Goal: Task Accomplishment & Management: Use online tool/utility

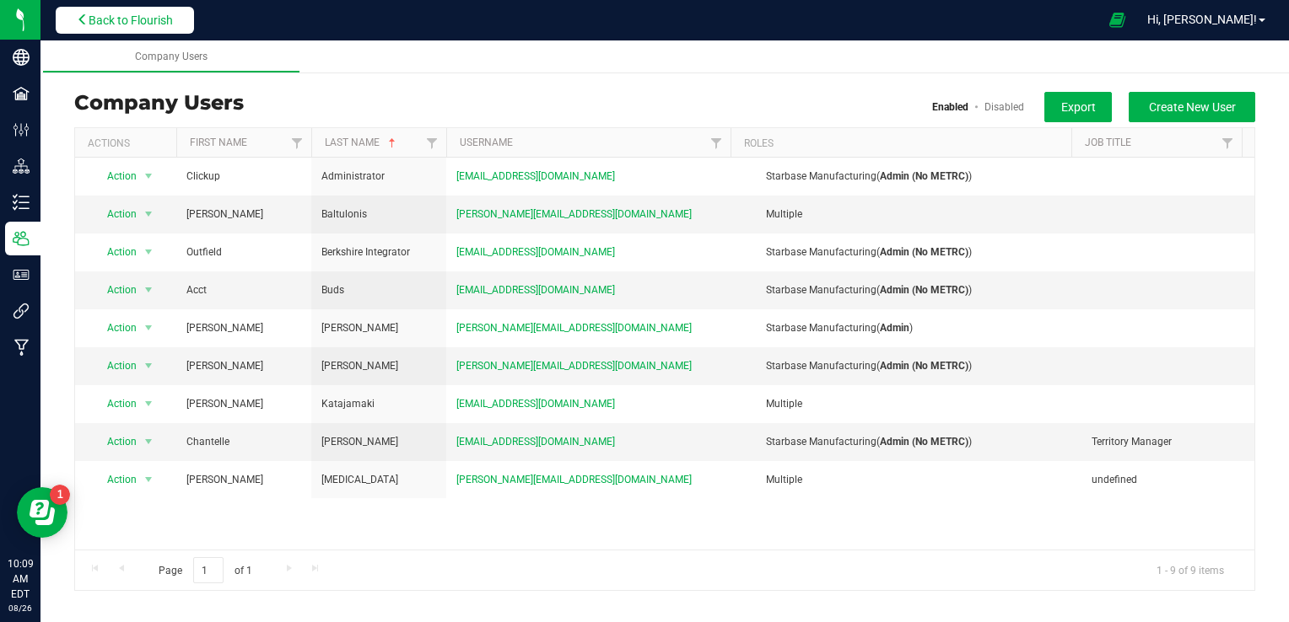
click at [155, 24] on span "Back to Flourish" at bounding box center [131, 19] width 84 height 13
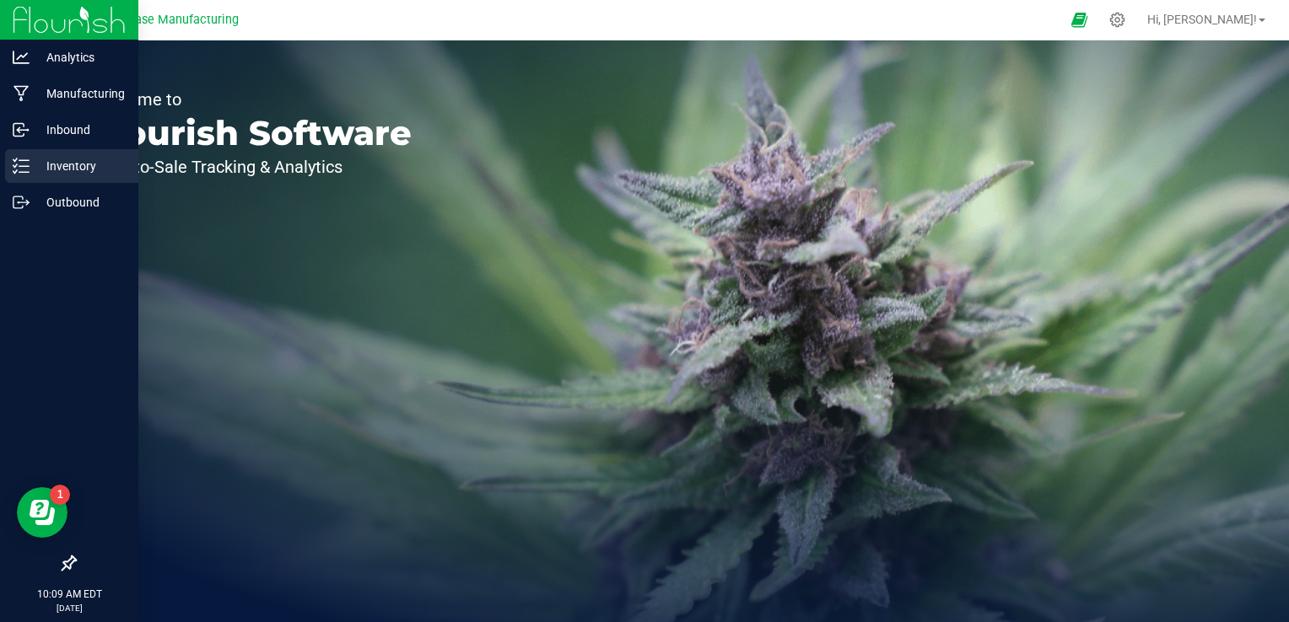
click at [30, 164] on p "Inventory" at bounding box center [80, 166] width 101 height 20
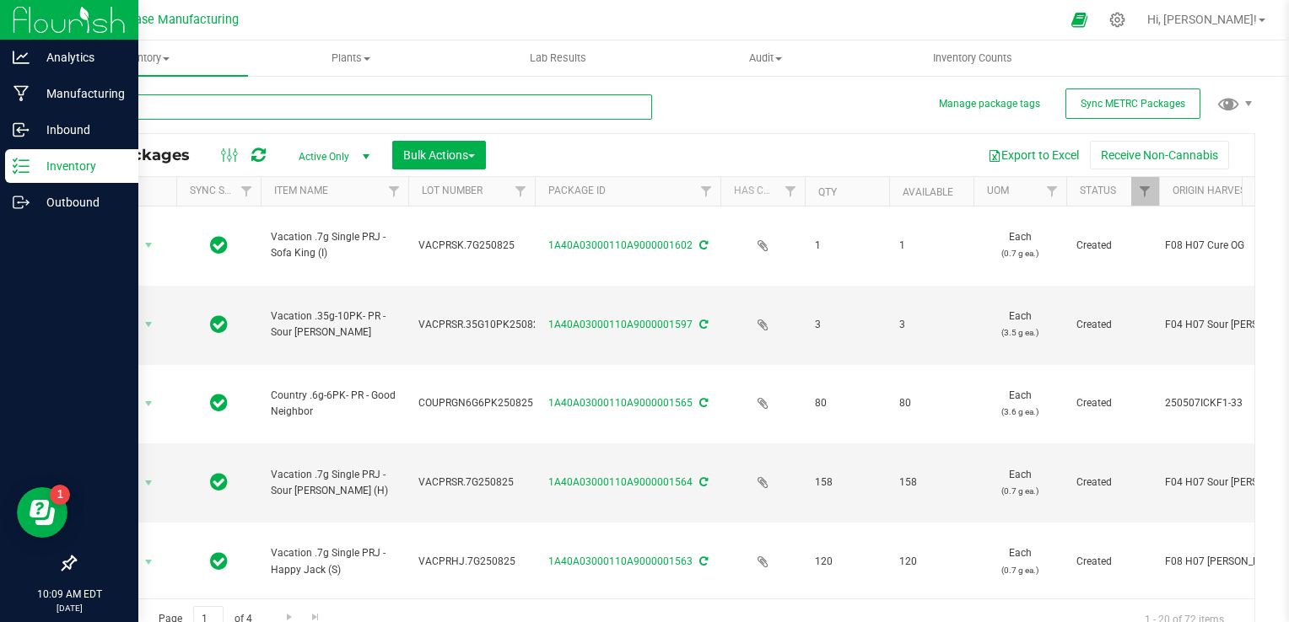
click at [232, 106] on input "text" at bounding box center [363, 106] width 578 height 25
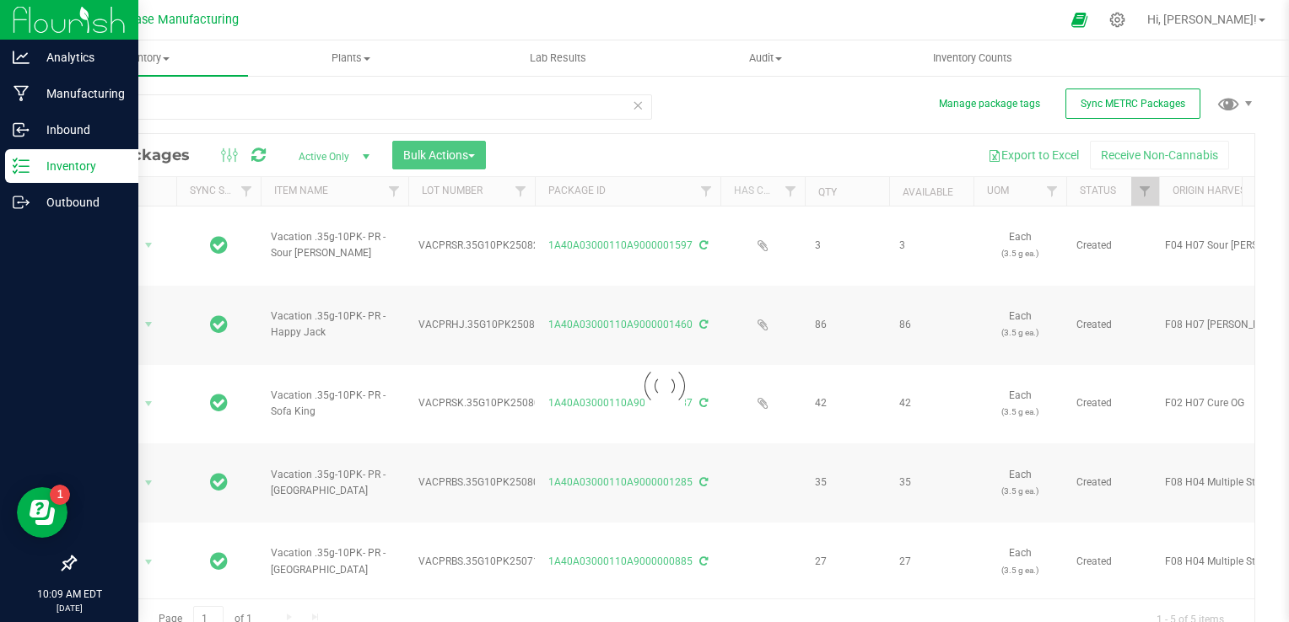
click at [479, 319] on div at bounding box center [664, 386] width 1179 height 505
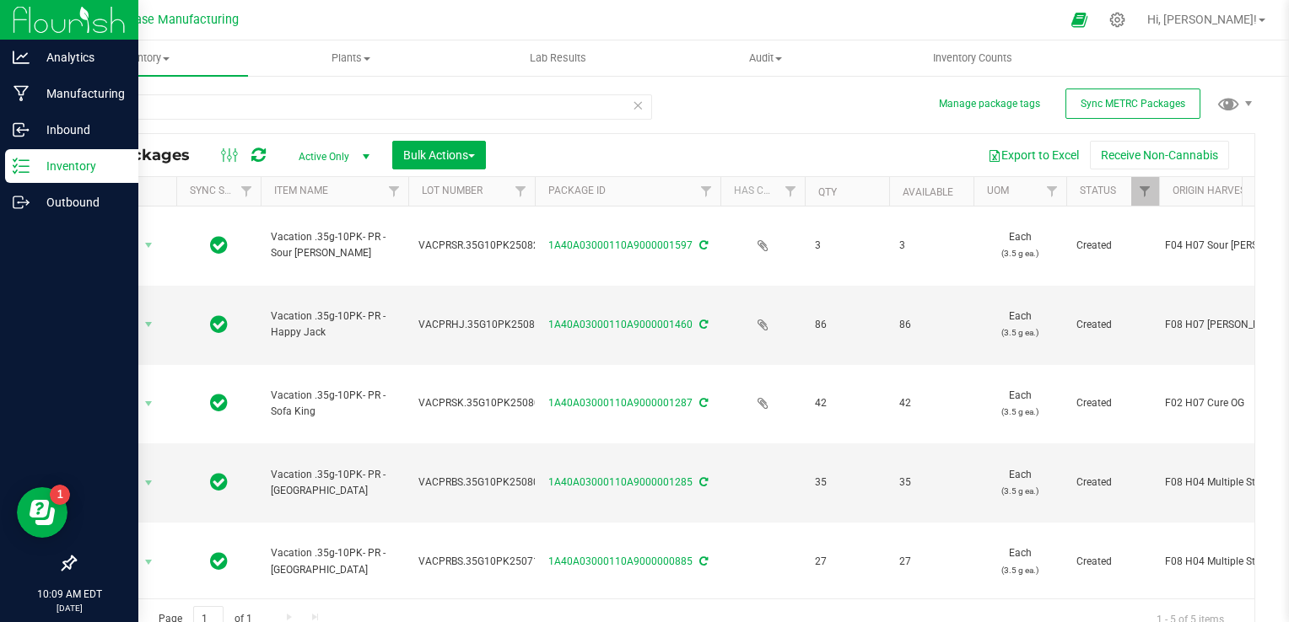
click at [479, 396] on span "VACPRSK.35G10PK250805" at bounding box center [481, 404] width 127 height 16
click at [479, 390] on input "VACPRSK.35G10PK250805" at bounding box center [467, 403] width 121 height 26
click at [455, 317] on span "VACPRHJ.35G10PK250821" at bounding box center [482, 325] width 128 height 16
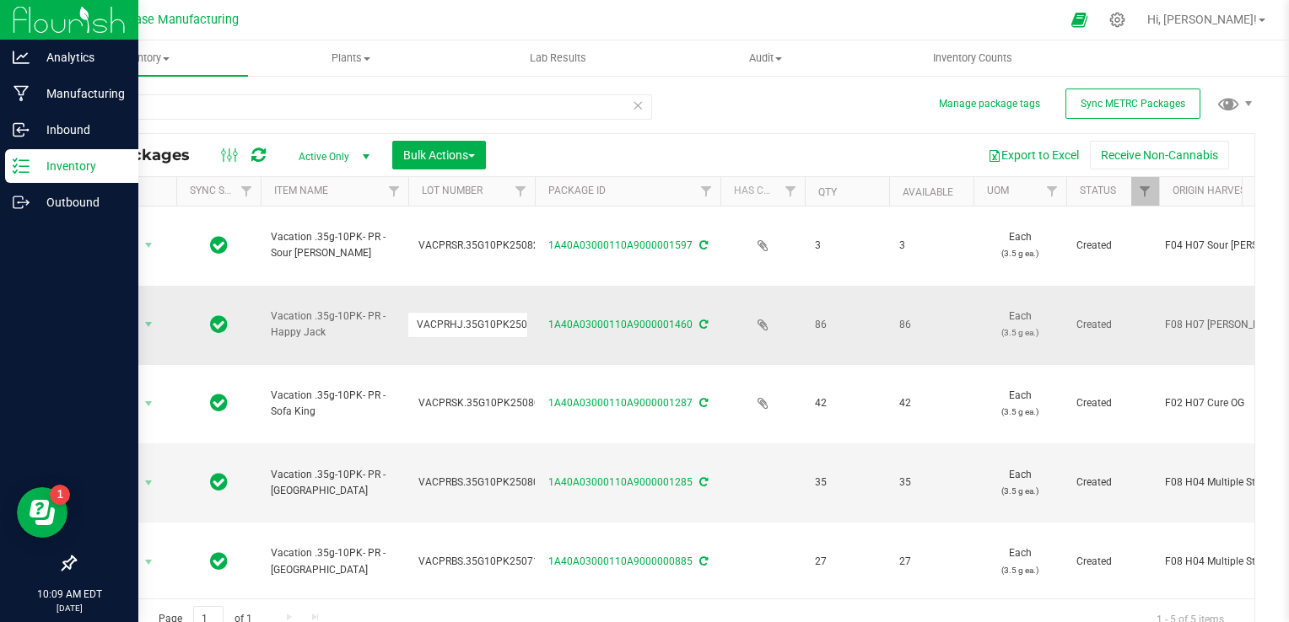
scroll to position [0, 13]
click at [455, 312] on input "VACPRHJ.35G10PK250821" at bounding box center [467, 325] width 121 height 26
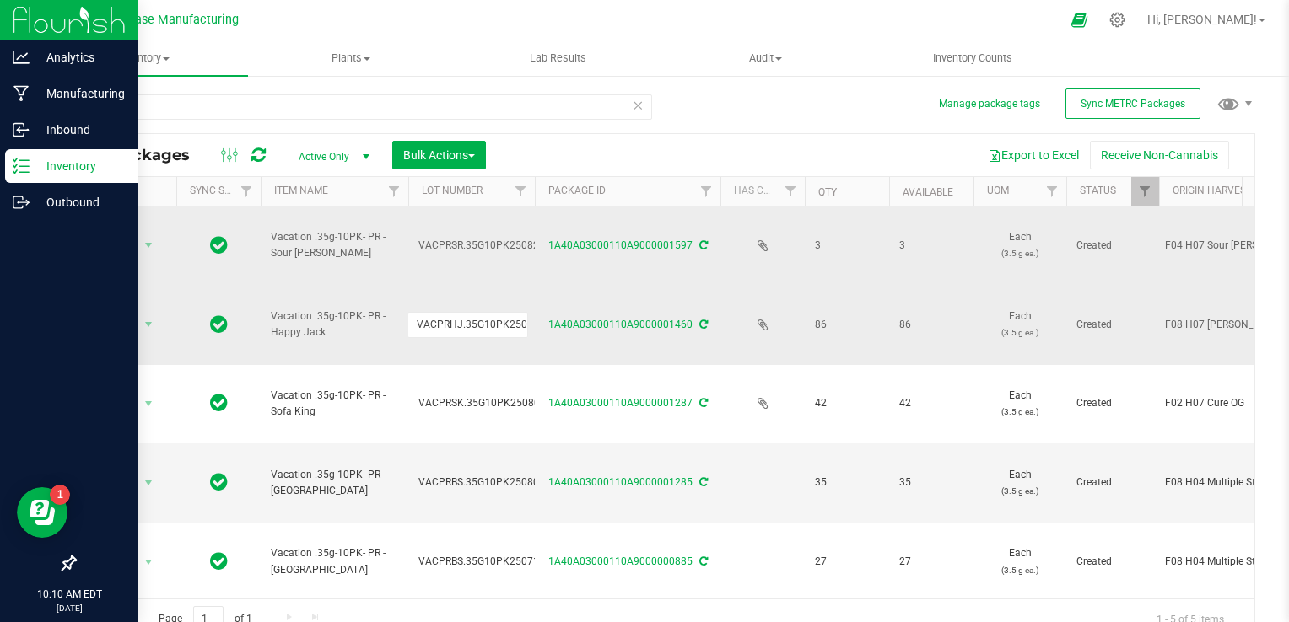
click at [446, 218] on td "VACPRSR.35G10PK250825" at bounding box center [471, 246] width 126 height 79
click at [446, 233] on input "VACPRSR.35G10PK250825" at bounding box center [467, 246] width 121 height 26
click at [449, 233] on input "VACPRSR.35G10PK250825" at bounding box center [467, 246] width 121 height 26
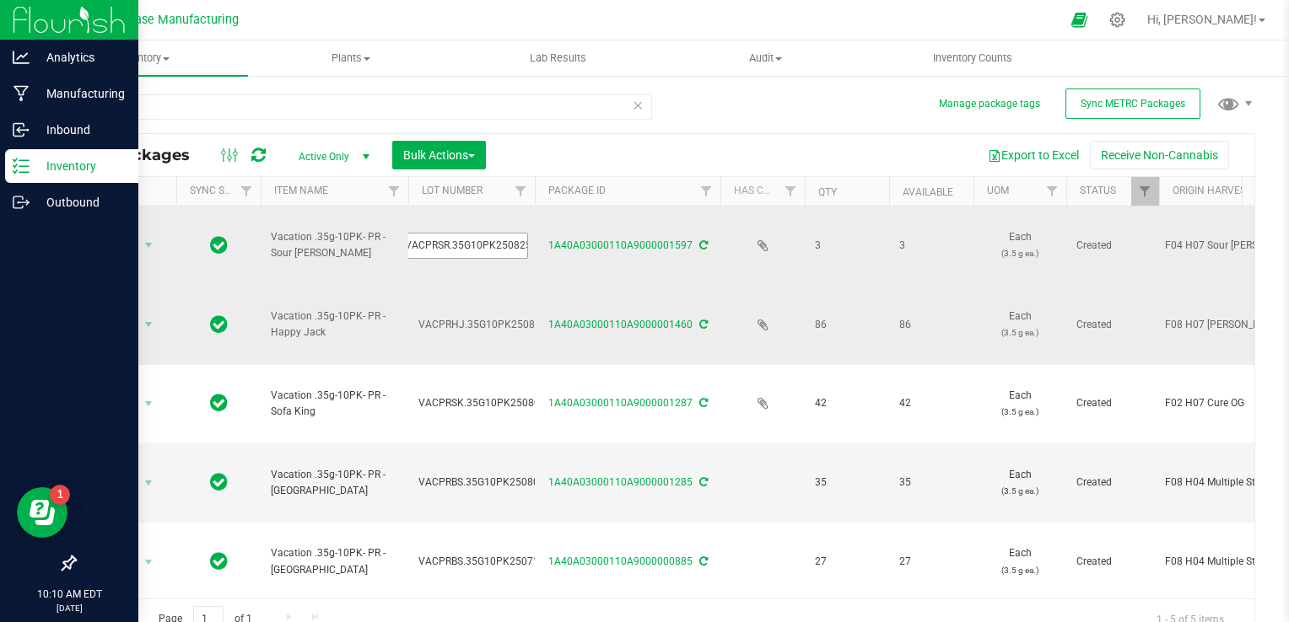
click at [449, 233] on input "VACPRSR.35G10PK250825" at bounding box center [467, 246] width 121 height 26
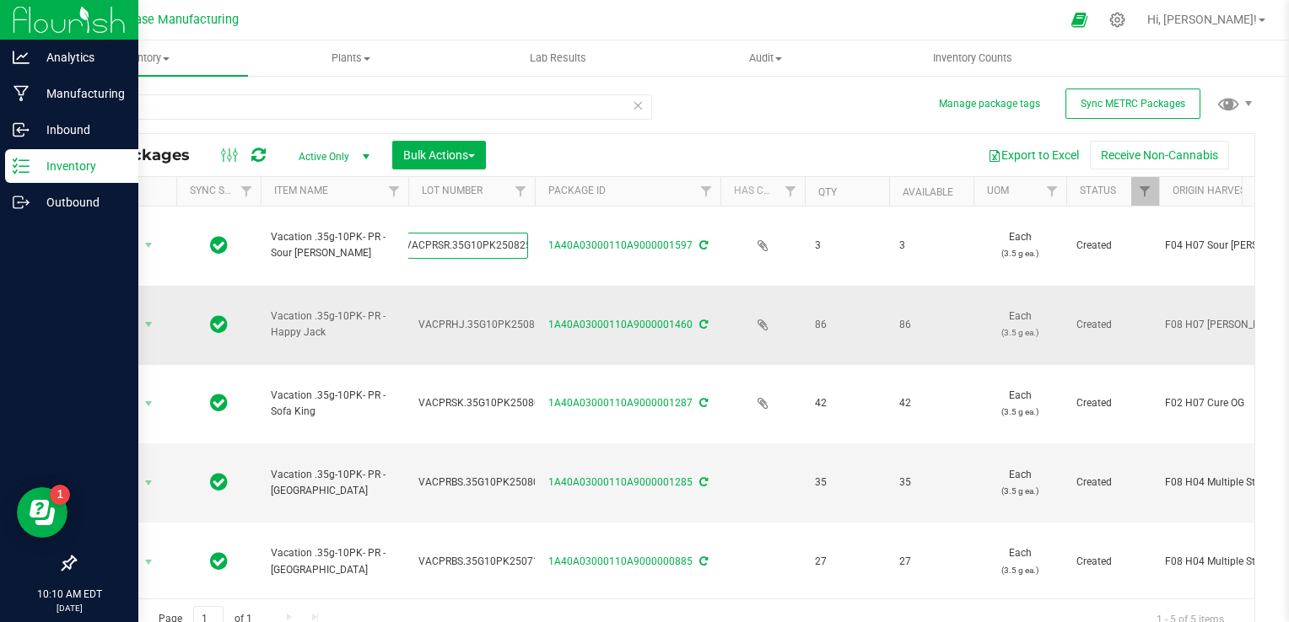
scroll to position [0, 0]
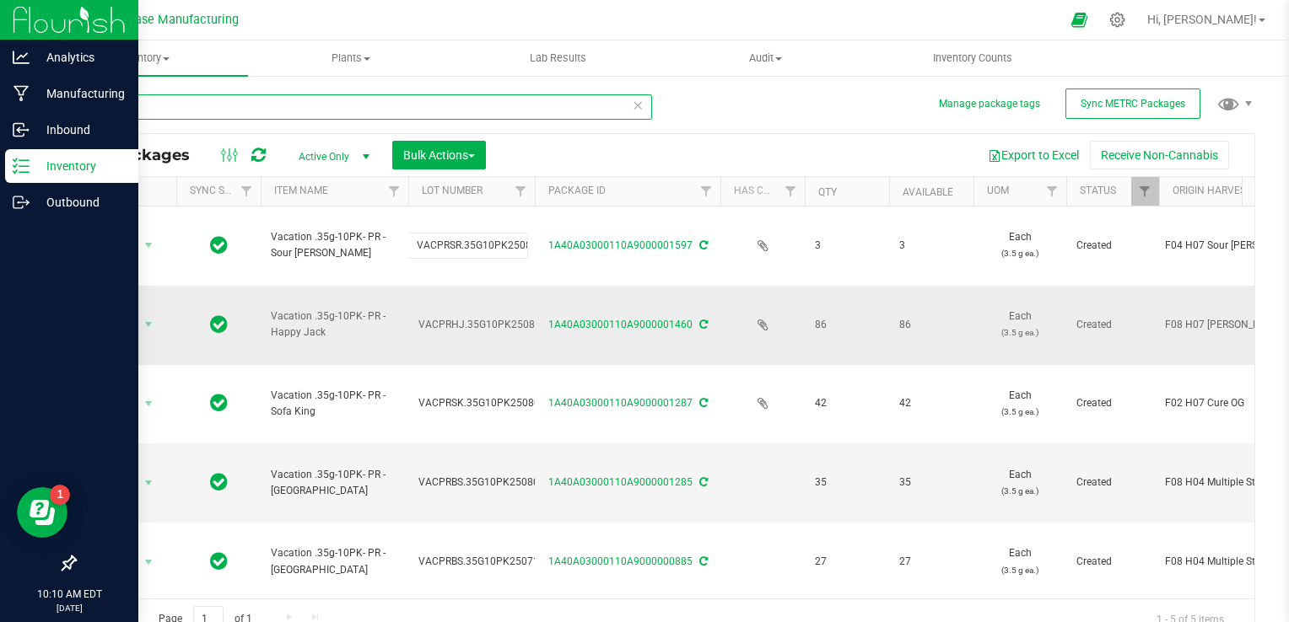
click at [349, 101] on input "10pk" at bounding box center [363, 106] width 578 height 25
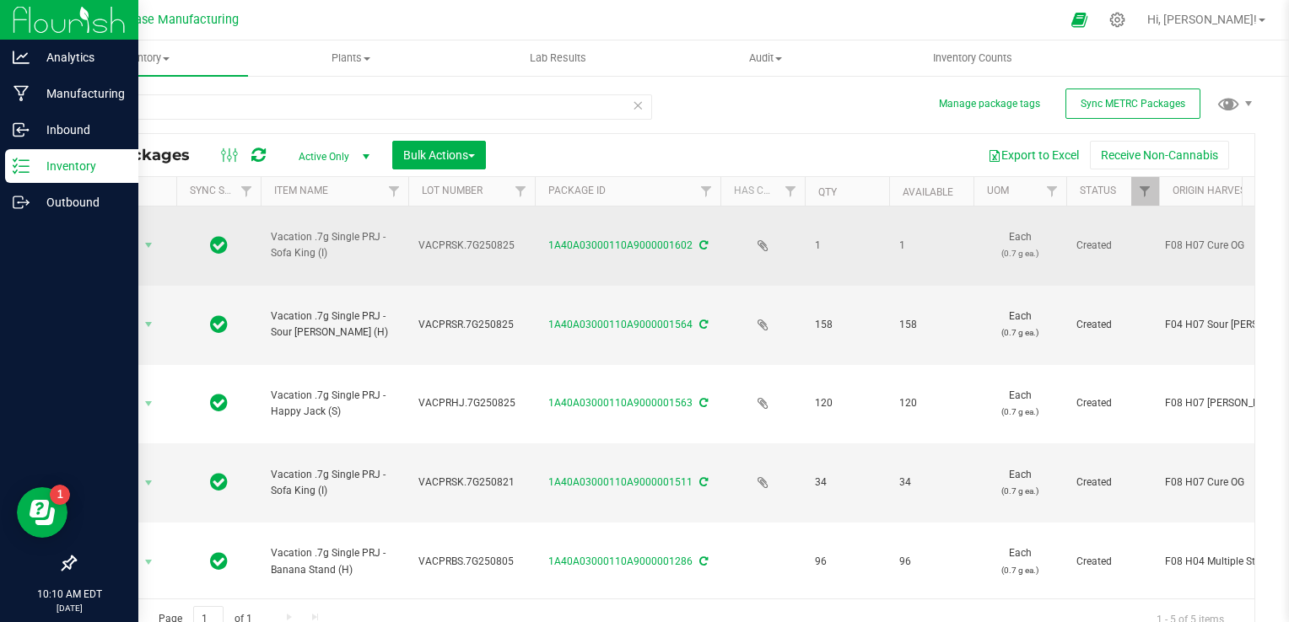
click at [464, 238] on span "VACPRSK.7G250825" at bounding box center [471, 246] width 106 height 16
click at [464, 233] on input "VACPRSK.7G250825" at bounding box center [467, 246] width 121 height 26
click at [449, 317] on span "VACPRSR.7G250825" at bounding box center [471, 325] width 106 height 16
click at [449, 312] on input "VACPRSR.7G250825" at bounding box center [467, 325] width 121 height 26
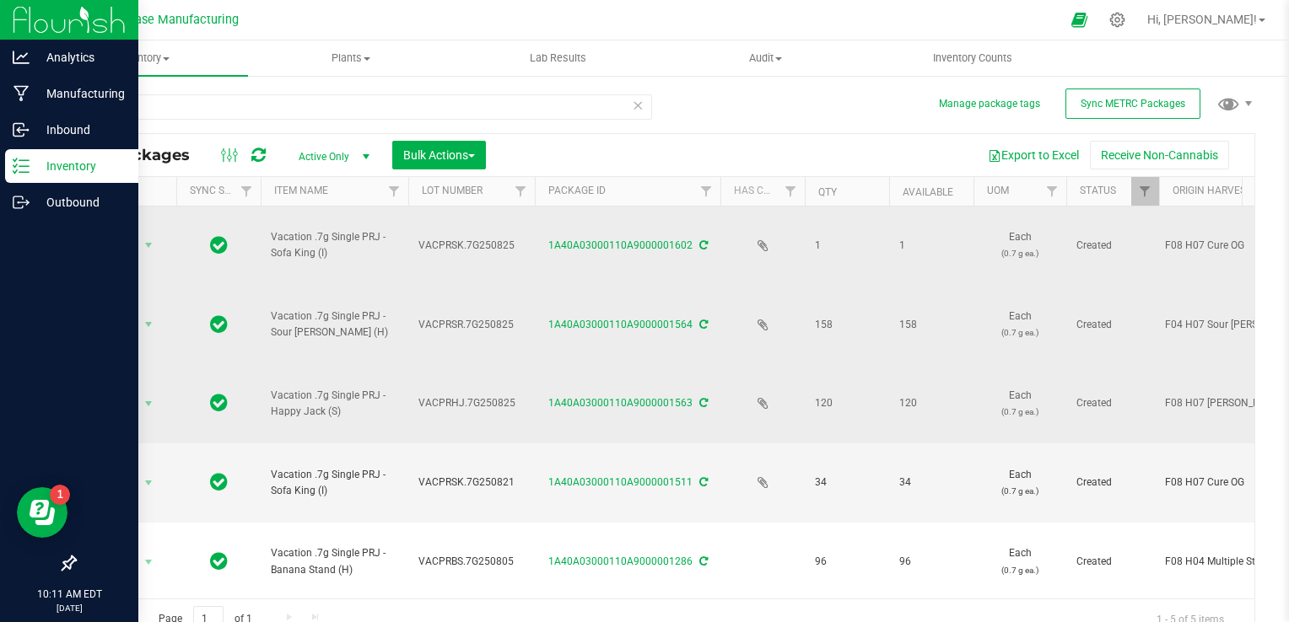
click at [471, 396] on span "VACPRHJ.7G250825" at bounding box center [471, 404] width 106 height 16
click at [471, 390] on input "VACPRHJ.7G250825" at bounding box center [467, 403] width 121 height 26
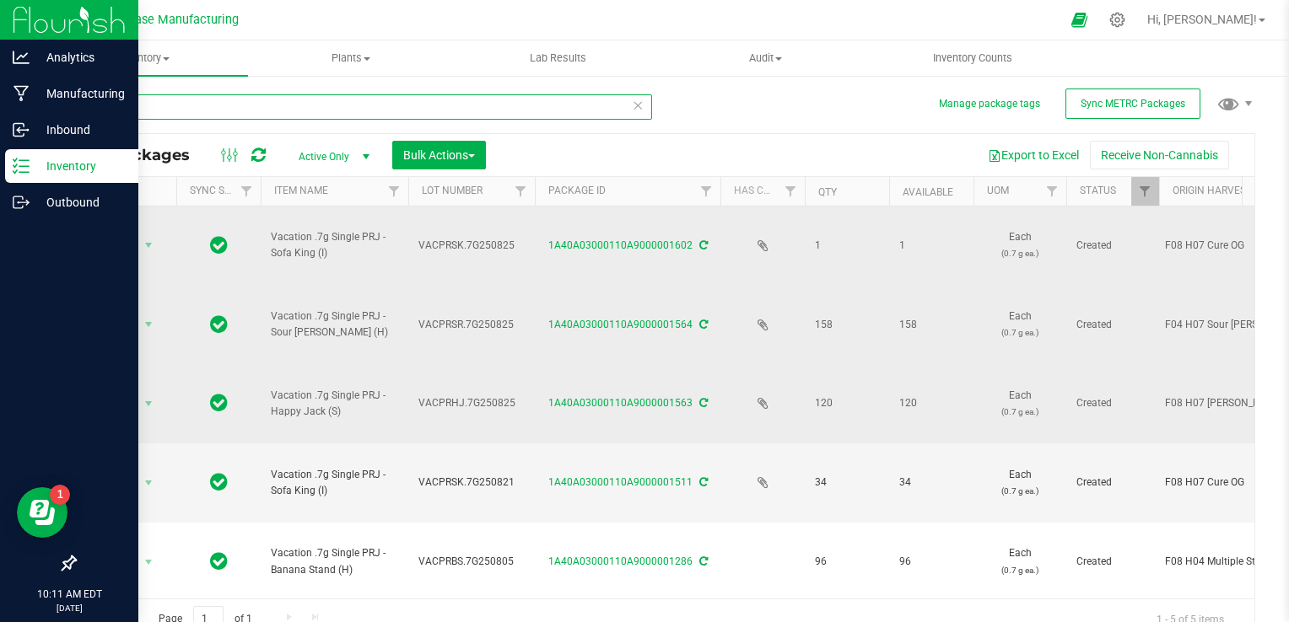
click at [311, 108] on input ".7g" at bounding box center [363, 106] width 578 height 25
click at [310, 106] on input ".7g" at bounding box center [363, 106] width 578 height 25
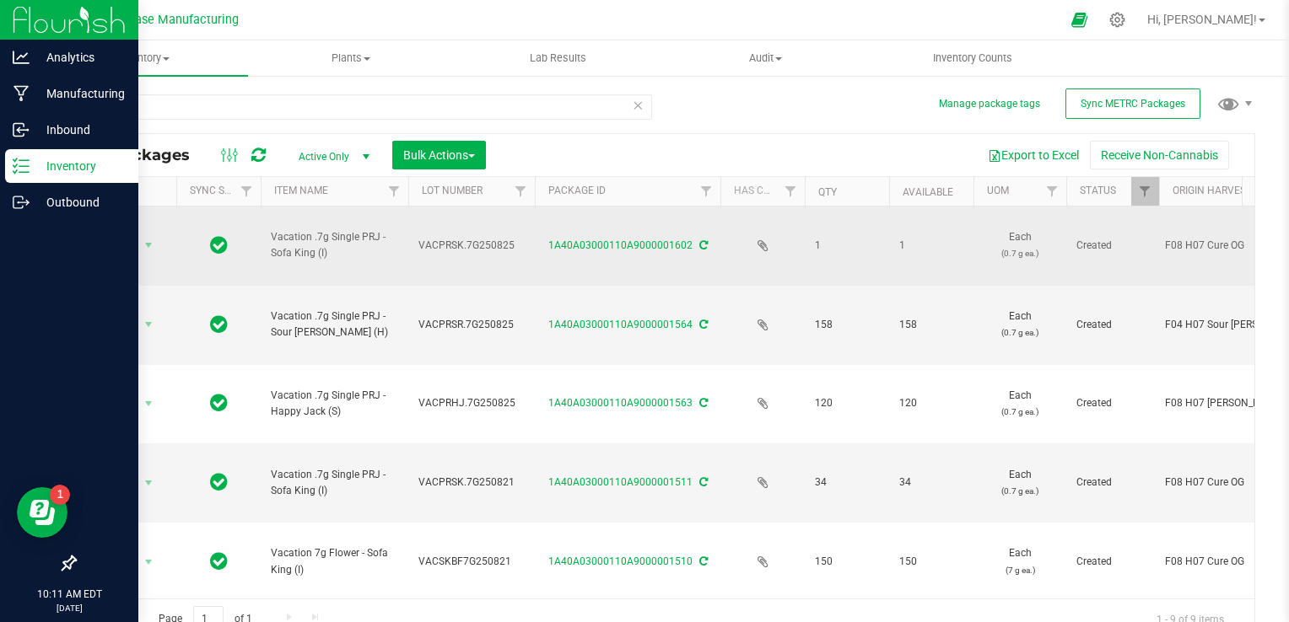
click at [469, 238] on span "VACPRSK.7G250825" at bounding box center [471, 246] width 106 height 16
click at [469, 233] on input "VACPRSK.7G250825" at bounding box center [467, 246] width 121 height 26
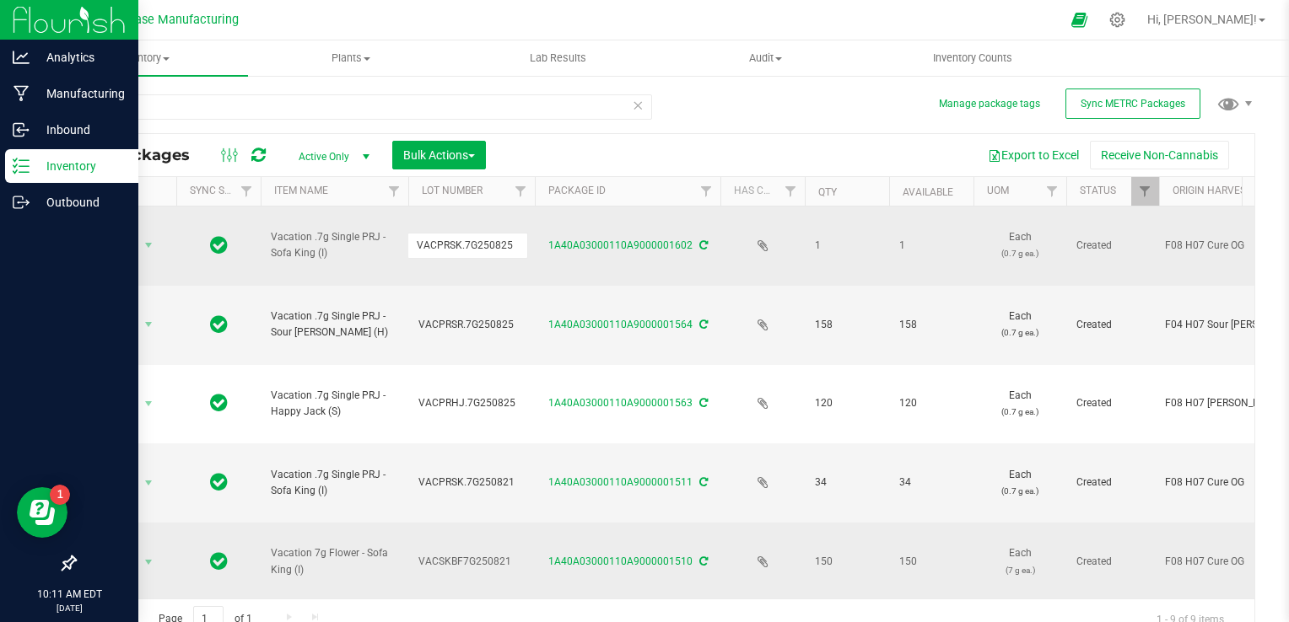
click at [470, 554] on span "VACSKBF7G250821" at bounding box center [471, 562] width 106 height 16
click at [471, 549] on input "VACSKBF7G250821" at bounding box center [467, 562] width 121 height 26
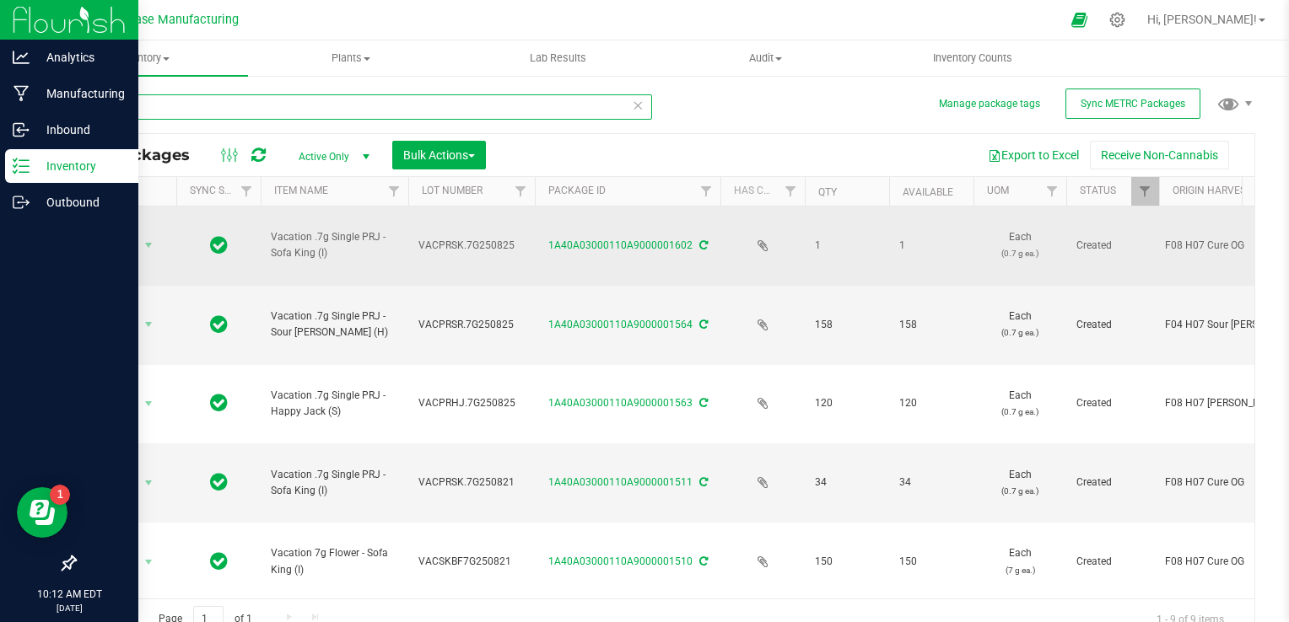
click at [307, 96] on input "7g" at bounding box center [363, 106] width 578 height 25
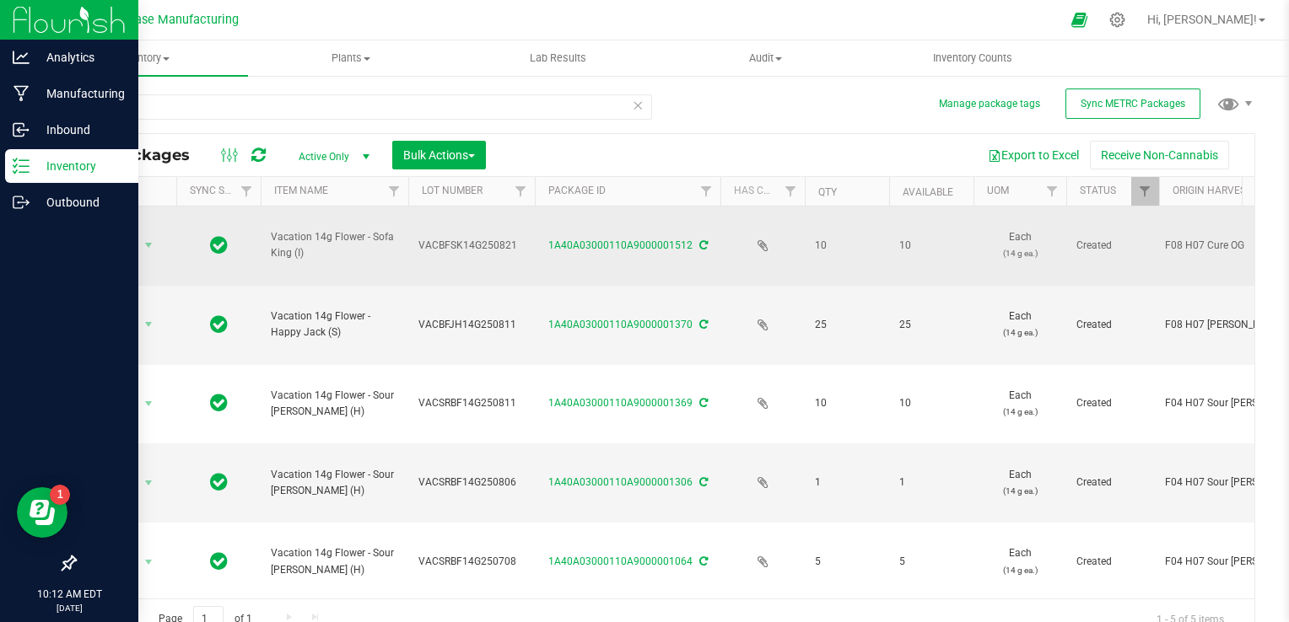
click at [479, 238] on span "VACBFSK14G250821" at bounding box center [471, 246] width 106 height 16
click at [479, 233] on input "VACBFSK14G250821" at bounding box center [467, 246] width 121 height 26
click at [487, 317] on span "VACBFJH14G250811" at bounding box center [471, 325] width 106 height 16
click at [487, 312] on input "VACBFJH14G250811" at bounding box center [467, 325] width 121 height 26
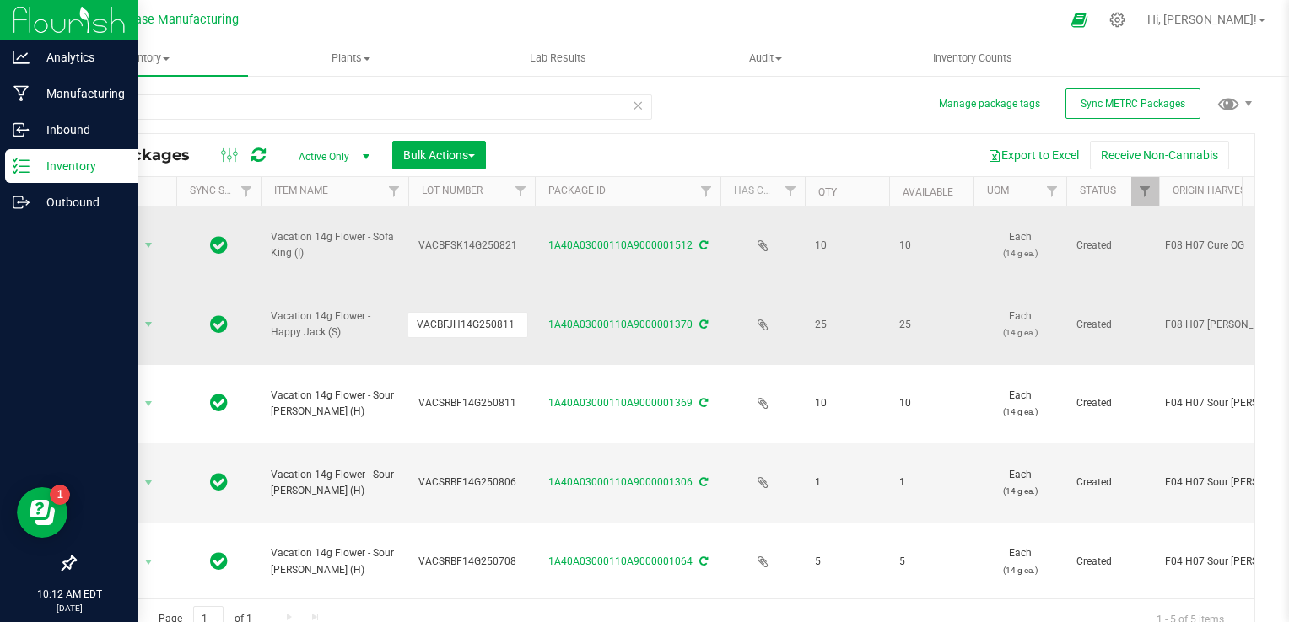
click at [487, 312] on input "VACBFJH14G250811" at bounding box center [467, 325] width 121 height 26
click at [490, 475] on span "VACSRBF14G250806" at bounding box center [471, 483] width 106 height 16
click at [490, 470] on input "VACSRBF14G250806" at bounding box center [467, 483] width 121 height 26
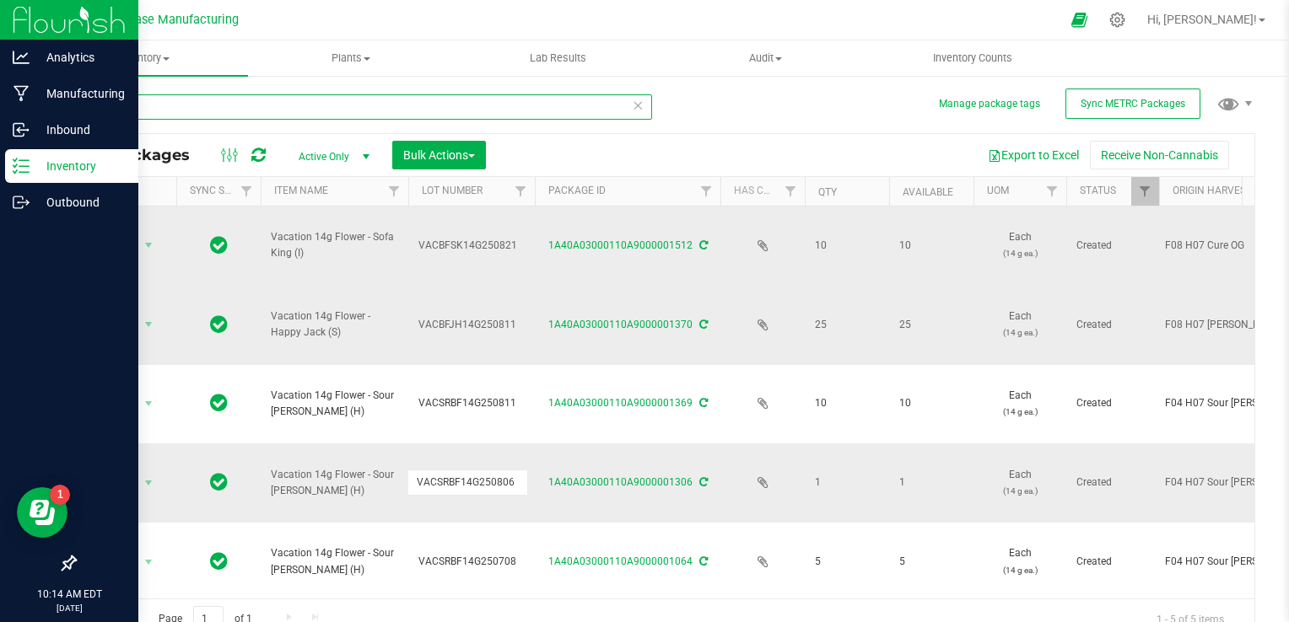
click at [314, 96] on input "14g" at bounding box center [363, 106] width 578 height 25
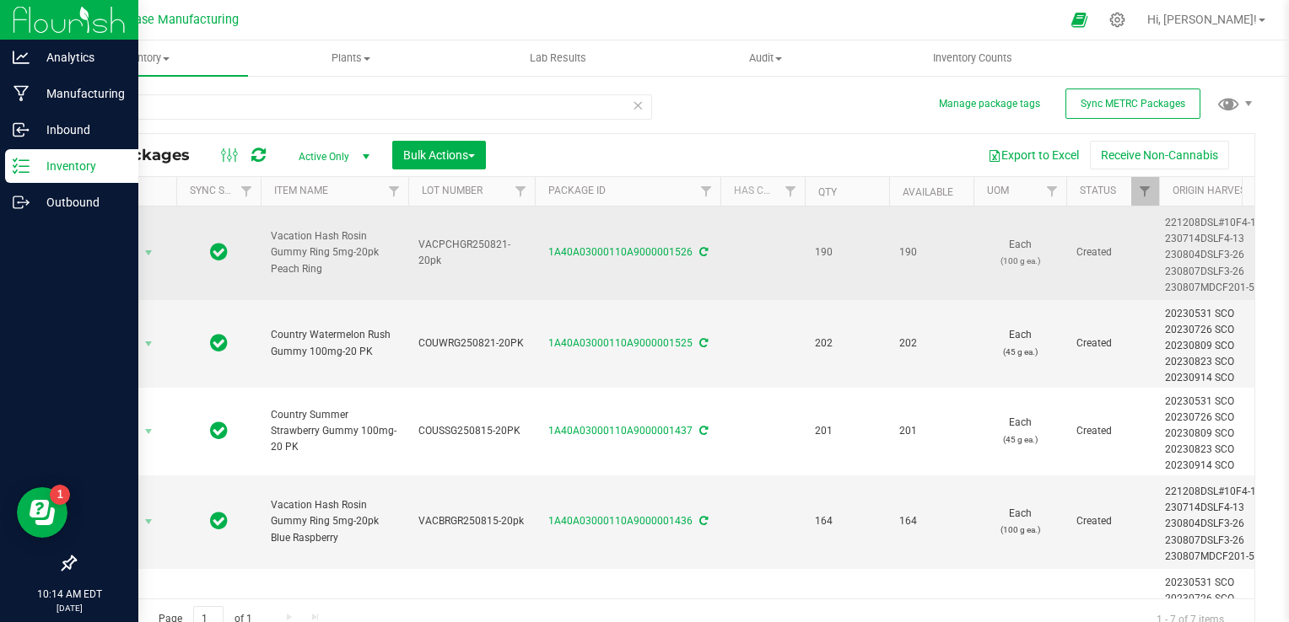
click at [455, 243] on span "VACPCHGR250821-20pk" at bounding box center [471, 253] width 106 height 32
click at [455, 243] on input "VACPCHGR250821-20pk" at bounding box center [467, 252] width 121 height 26
click at [508, 332] on td "COUWRG250821-20PK" at bounding box center [471, 344] width 126 height 88
click at [502, 342] on input "COUWRG250821-20PK" at bounding box center [467, 344] width 121 height 26
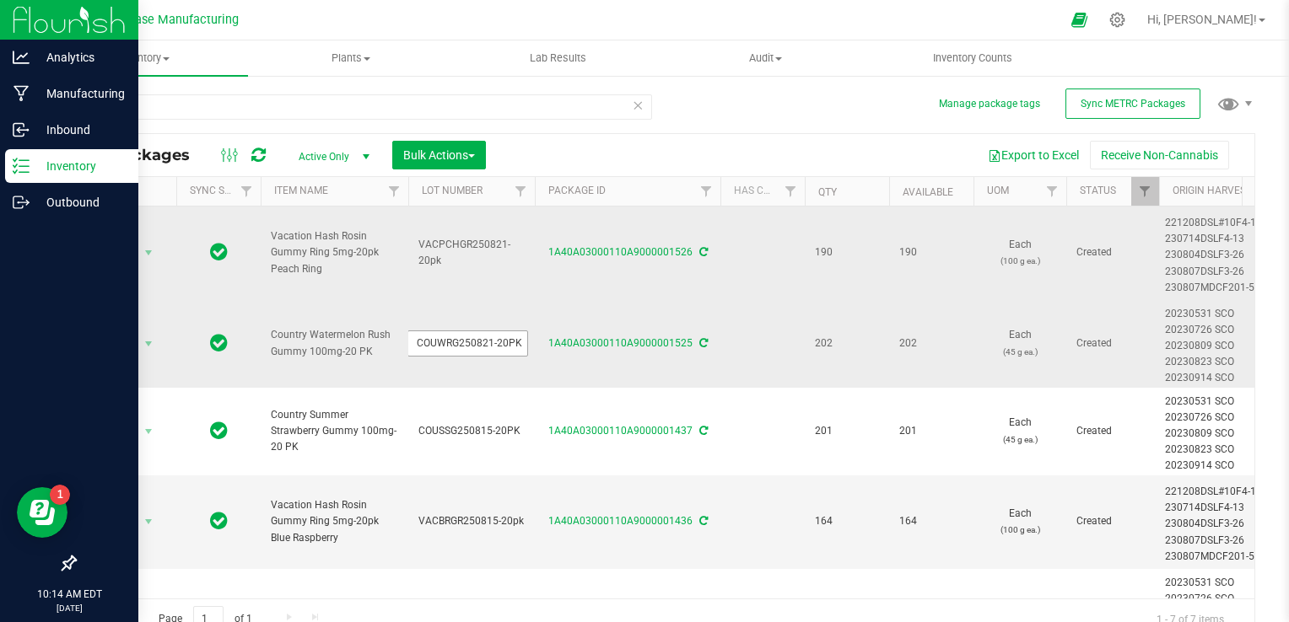
click at [502, 342] on input "COUWRG250821-20PK" at bounding box center [467, 344] width 121 height 26
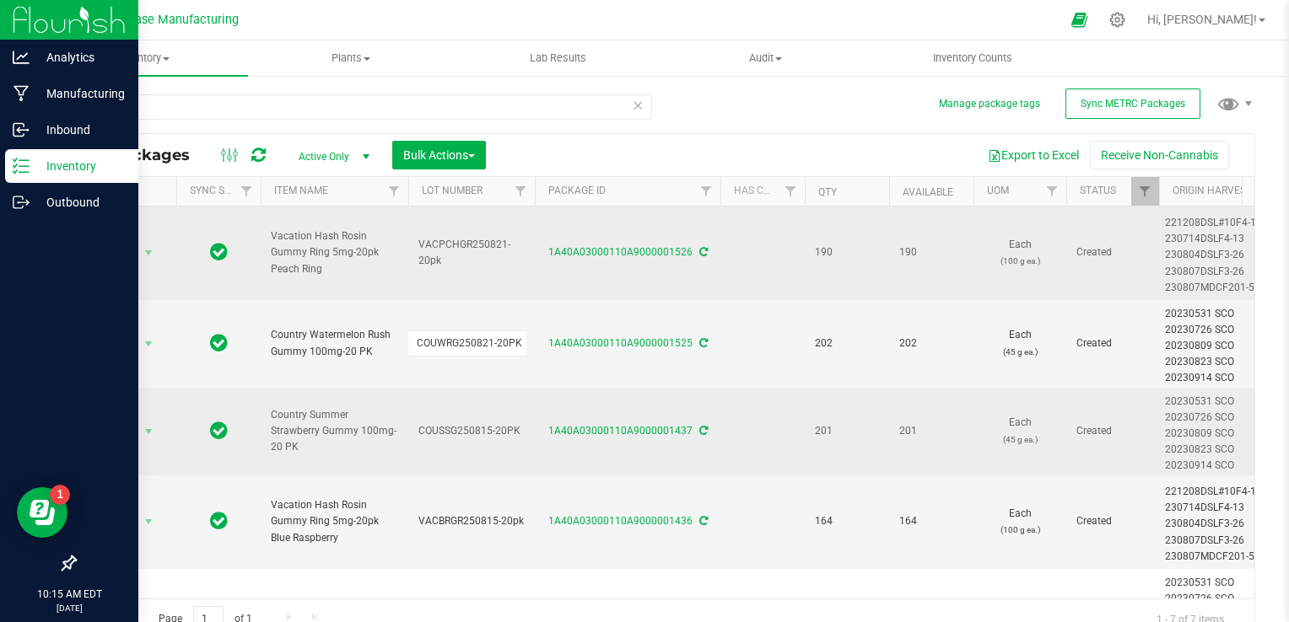
click at [456, 433] on span "COUSSG250815-20PK" at bounding box center [471, 431] width 106 height 16
click at [456, 433] on input "COUSSG250815-20PK" at bounding box center [467, 431] width 121 height 26
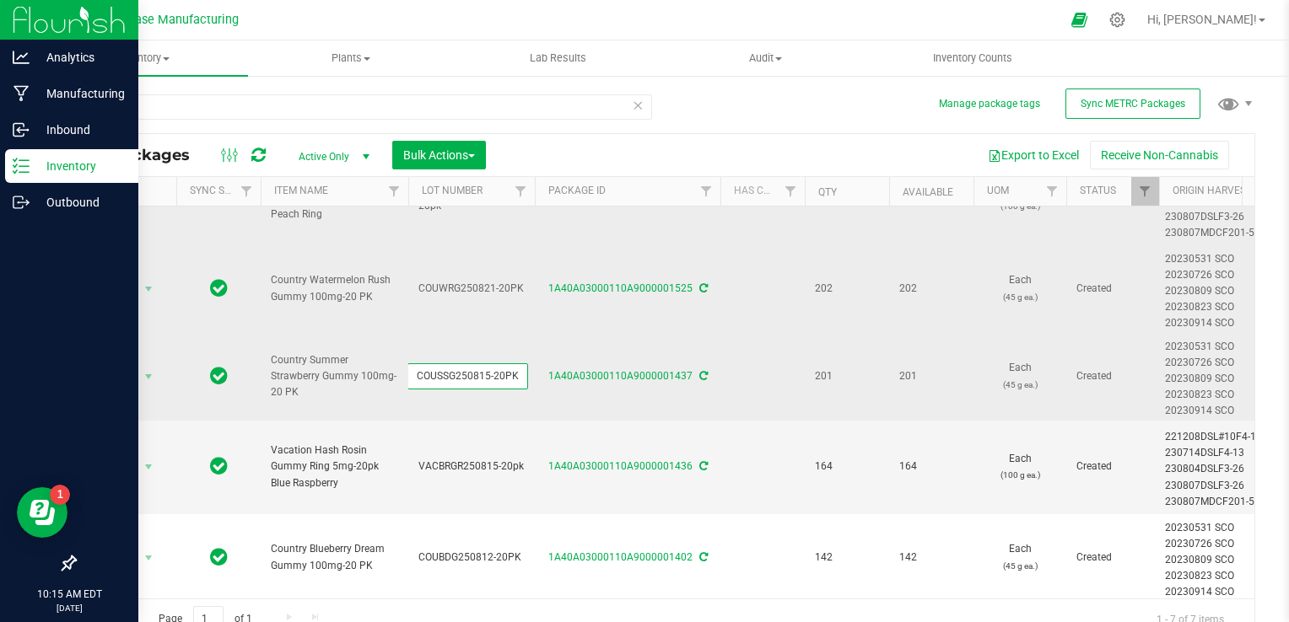
scroll to position [84, 0]
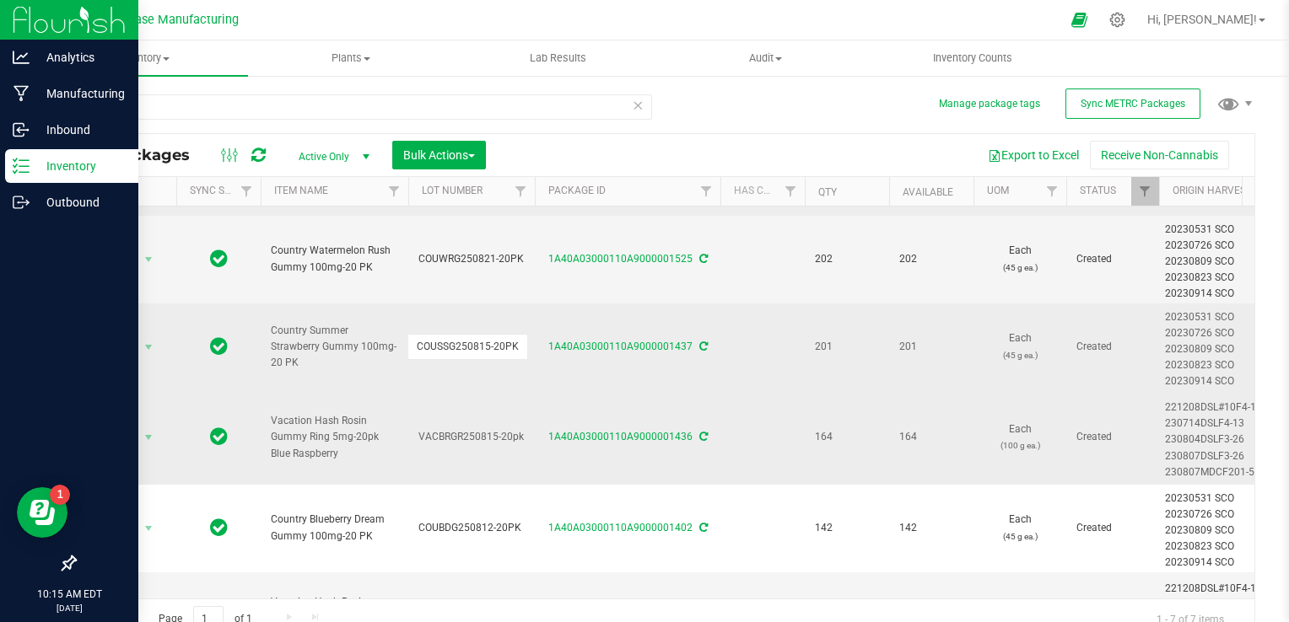
click at [466, 435] on span "VACBRGR250815-20pk" at bounding box center [471, 437] width 106 height 16
click at [466, 435] on input "VACBRGR250815-20pk" at bounding box center [467, 437] width 121 height 26
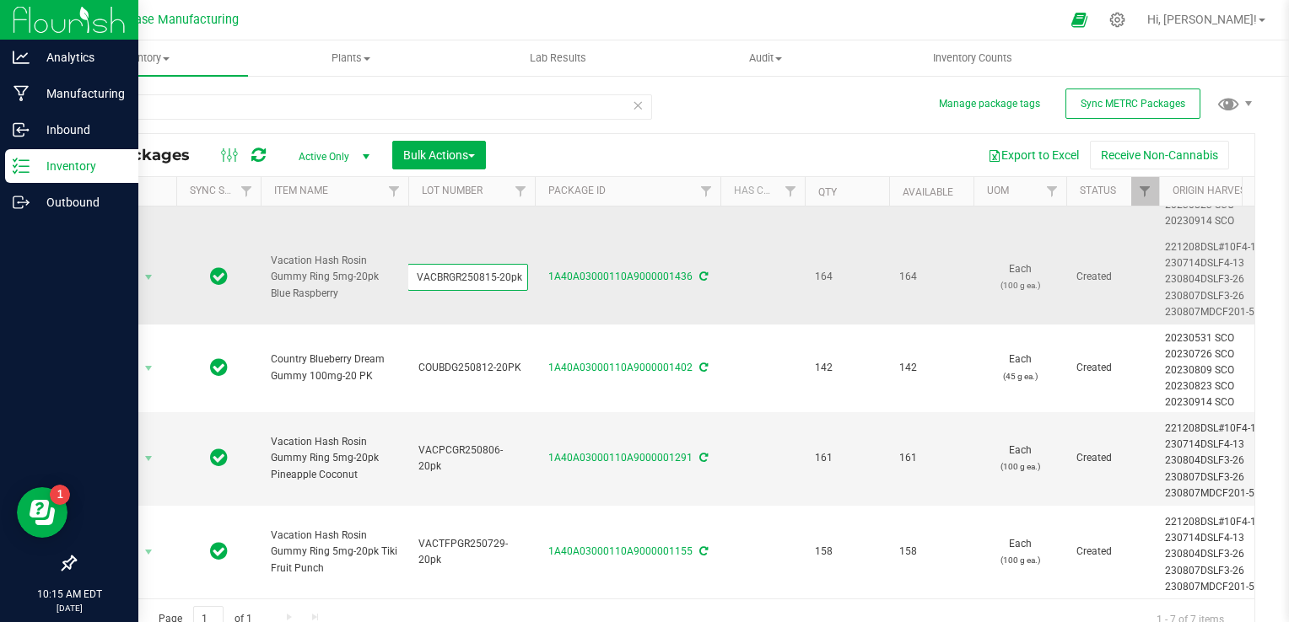
scroll to position [256, 0]
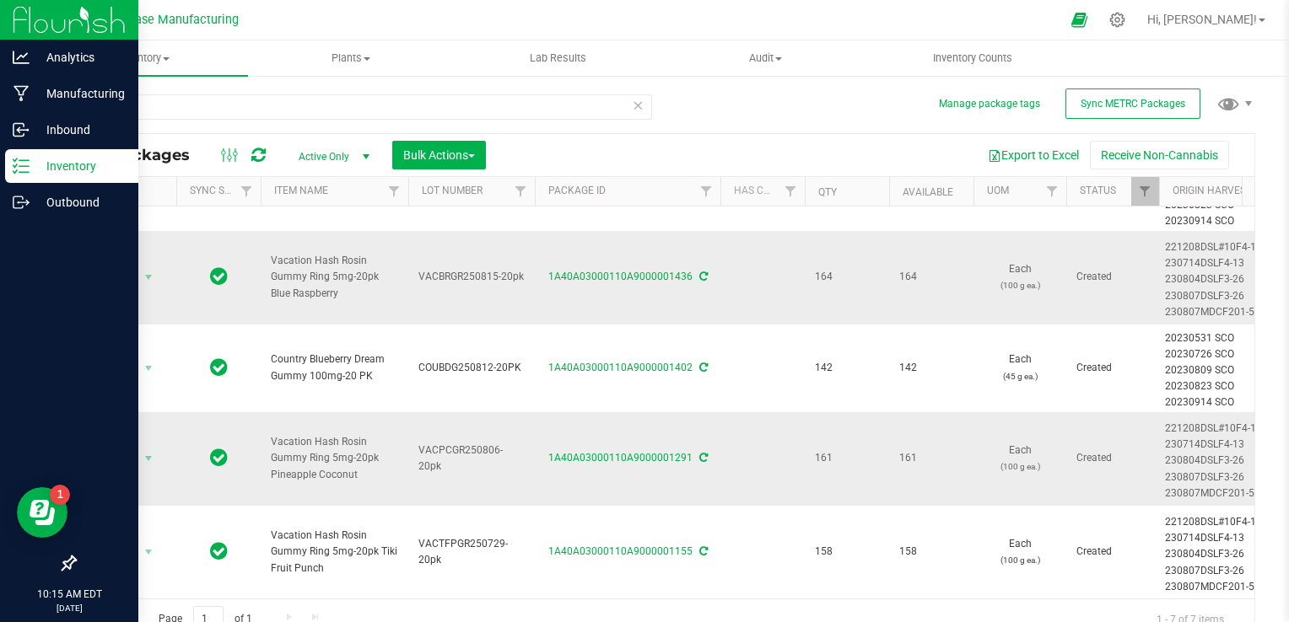
click at [449, 444] on span "VACPCGR250806-20pk" at bounding box center [471, 459] width 106 height 32
click at [449, 445] on input "VACPCGR250806-20pk" at bounding box center [467, 458] width 121 height 26
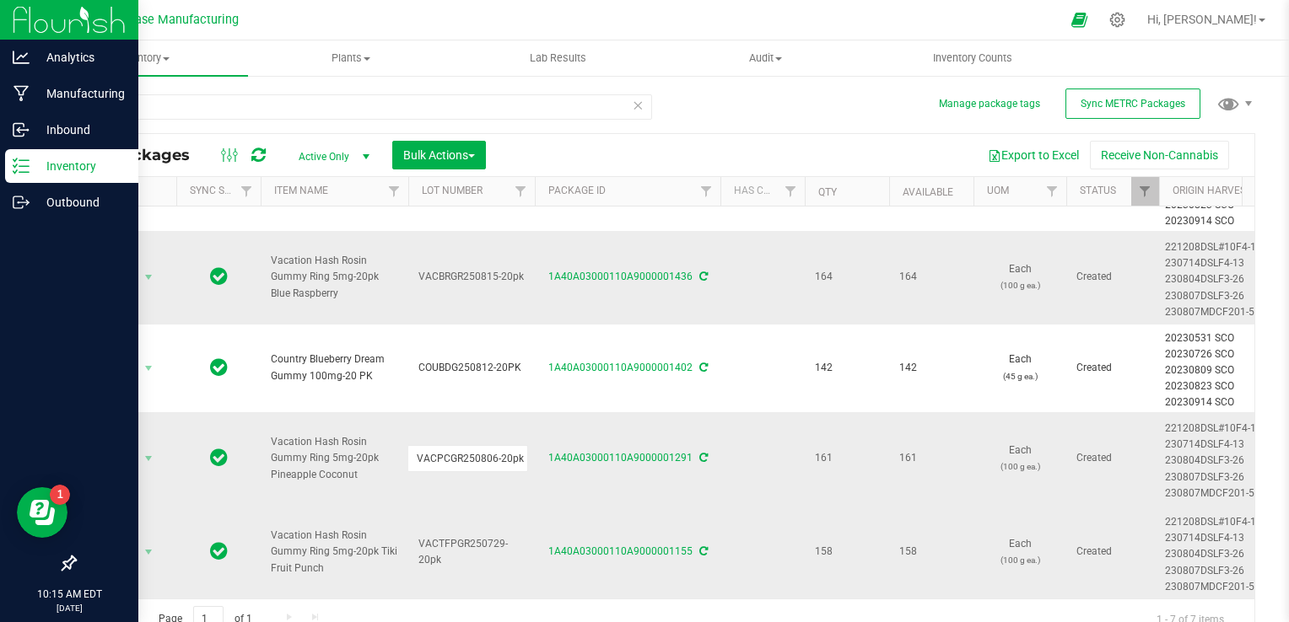
click at [443, 536] on span "VACTFPGR250729-20pk" at bounding box center [471, 552] width 106 height 32
click at [443, 539] on input "VACTFPGR250729-20pk" at bounding box center [467, 552] width 121 height 26
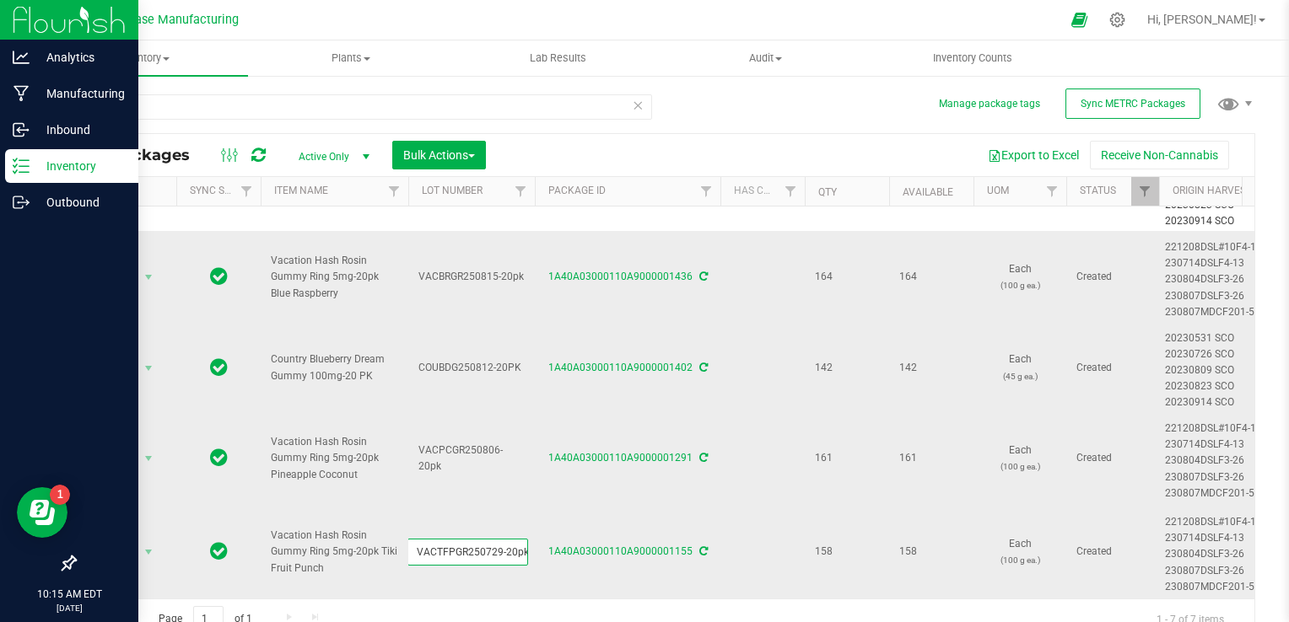
scroll to position [172, 0]
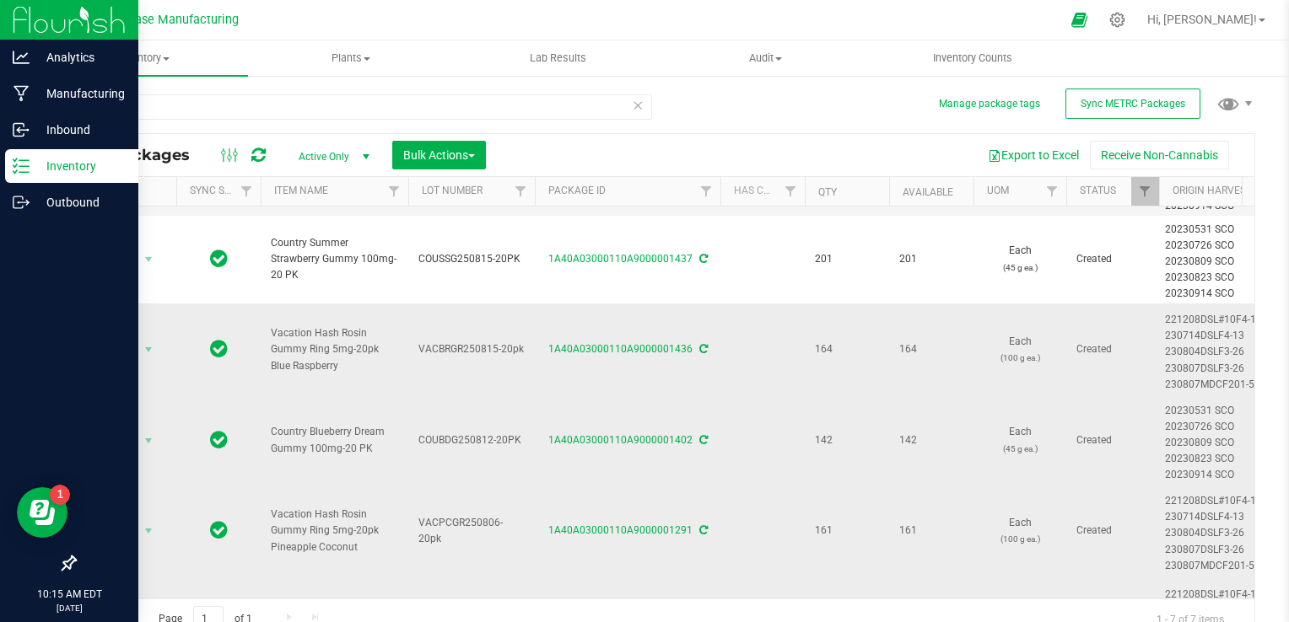
click at [439, 444] on span "COUBDG250812-20PK" at bounding box center [471, 441] width 106 height 16
click at [439, 444] on input "COUBDG250812-20PK" at bounding box center [467, 441] width 121 height 26
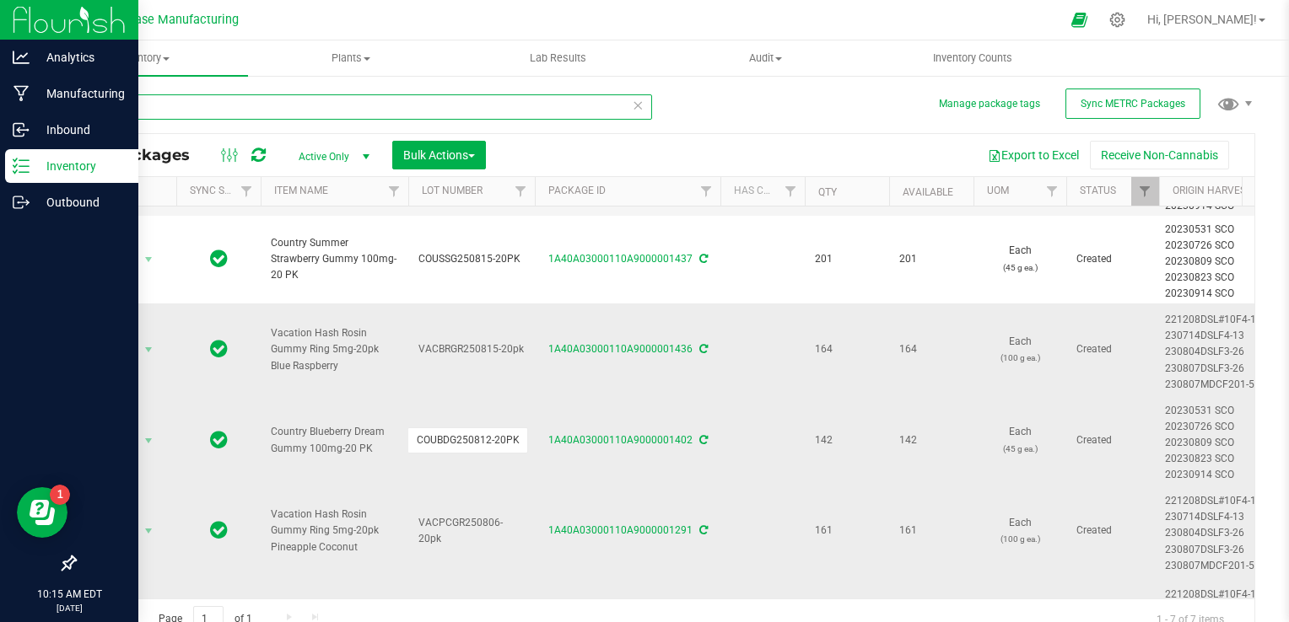
click at [293, 105] on input "20pk" at bounding box center [363, 106] width 578 height 25
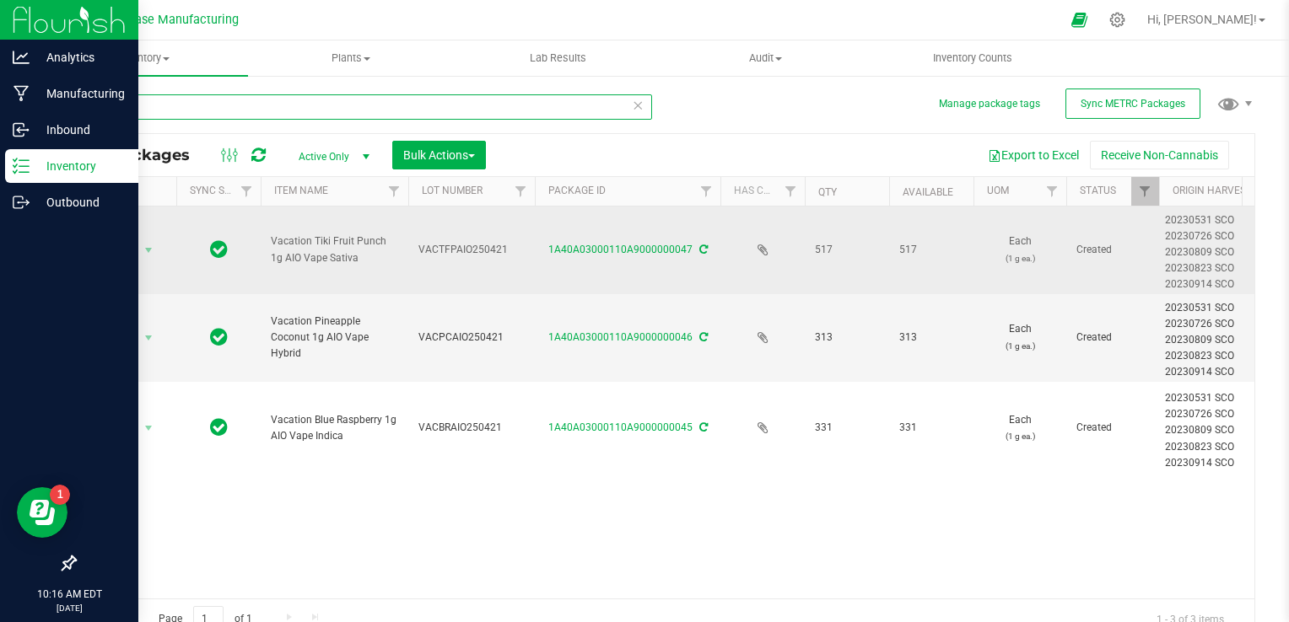
type input "aio"
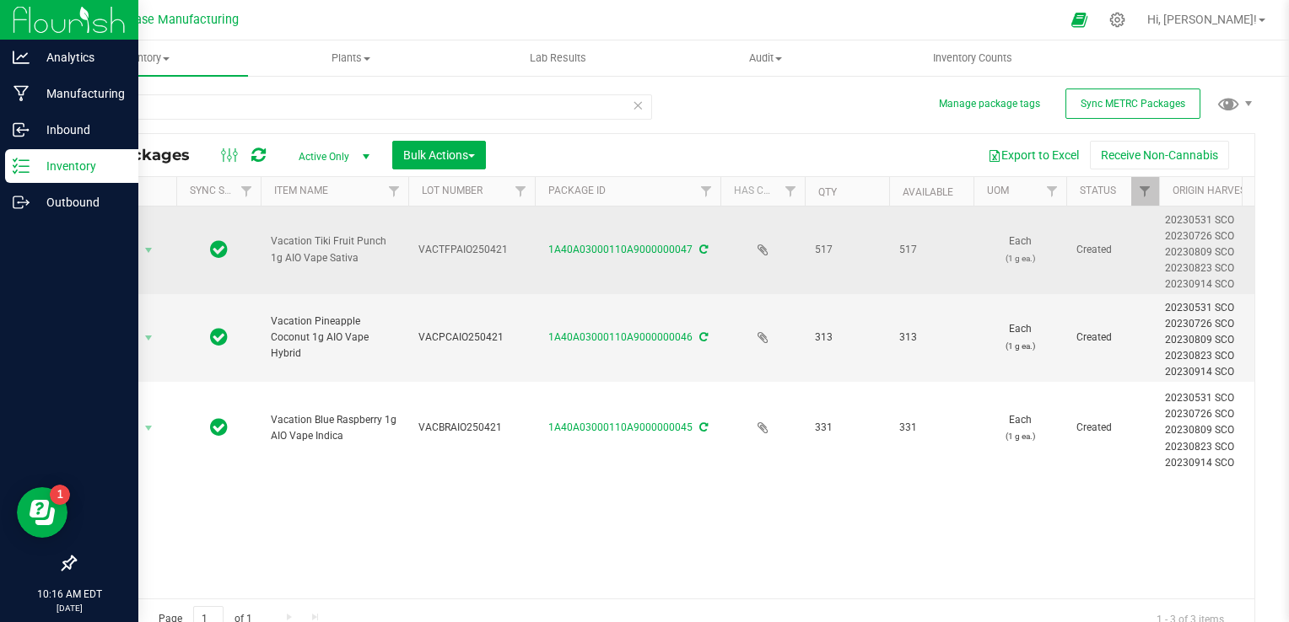
click at [439, 249] on span "VACTFPAIO250421" at bounding box center [471, 250] width 106 height 16
click at [439, 249] on input "VACTFPAIO250421" at bounding box center [467, 250] width 121 height 26
click at [444, 335] on span "VACPCAIO250421" at bounding box center [471, 338] width 106 height 16
click at [444, 335] on input "VACPCAIO250421" at bounding box center [467, 338] width 121 height 26
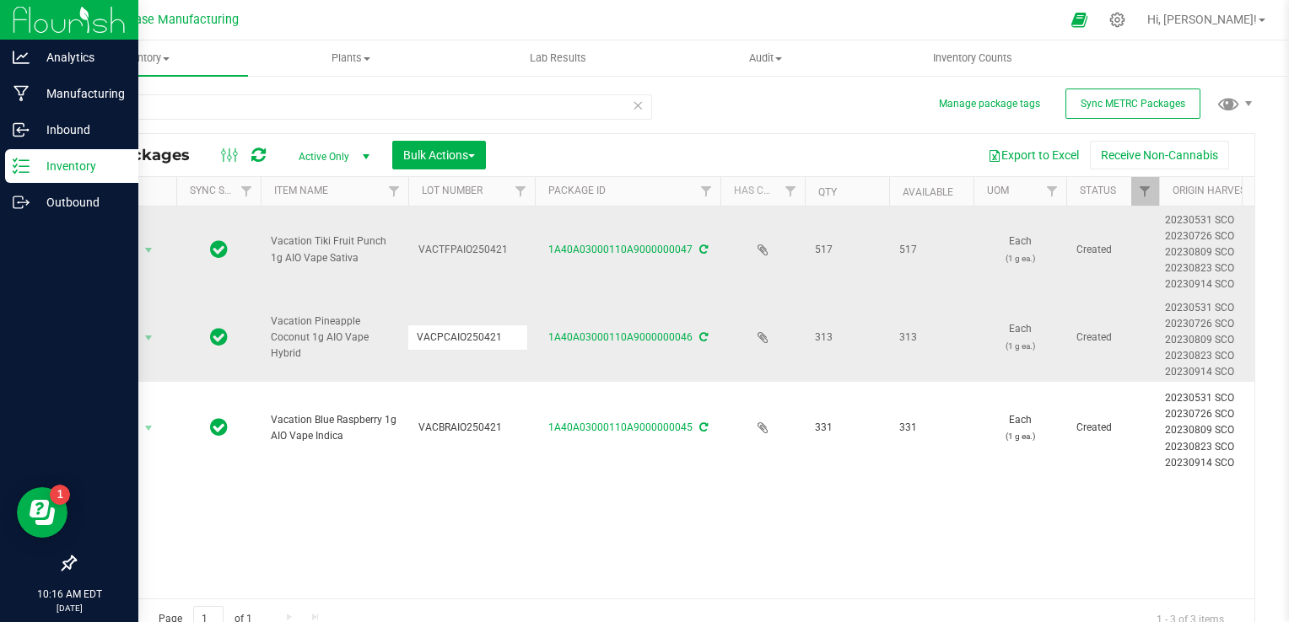
click at [444, 335] on input "VACPCAIO250421" at bounding box center [467, 338] width 121 height 26
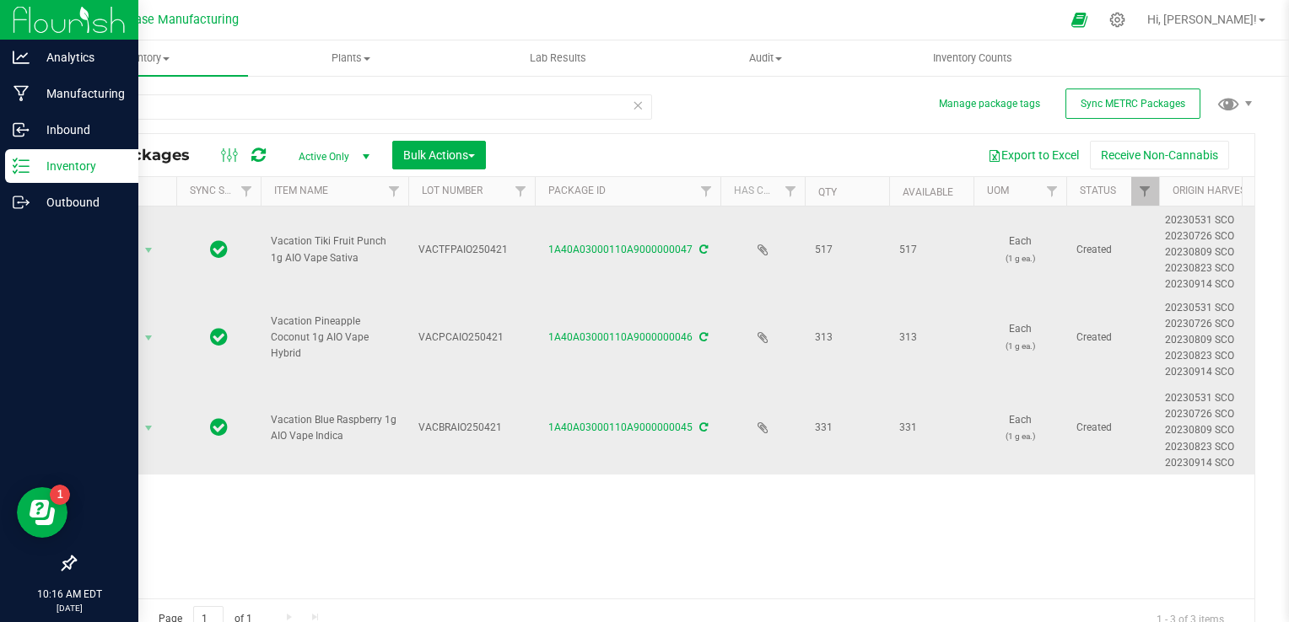
click at [433, 430] on span "VACBRAIO250421" at bounding box center [471, 428] width 106 height 16
click at [433, 430] on input "VACBRAIO250421" at bounding box center [467, 428] width 121 height 26
